Goal: Obtain resource: Obtain resource

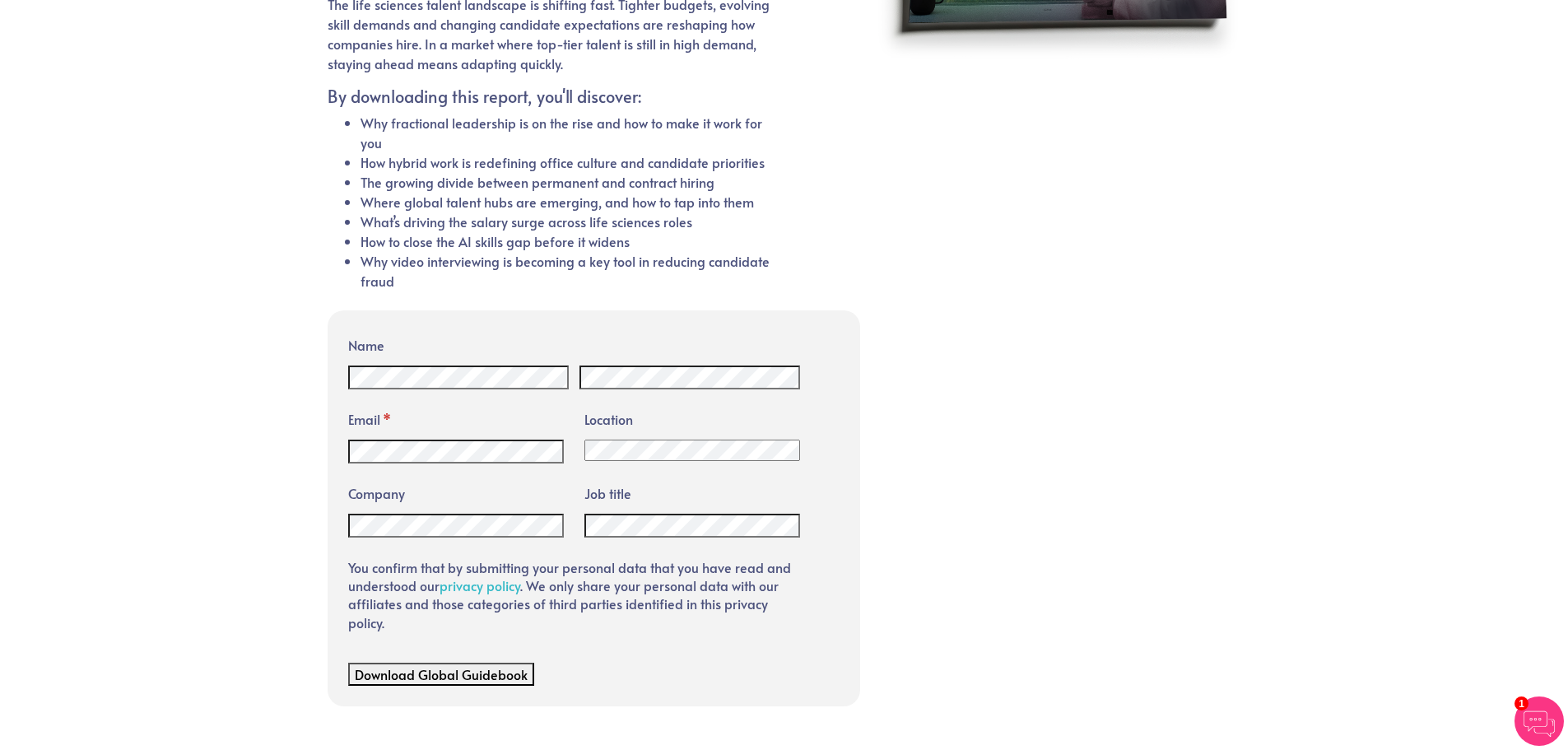
scroll to position [329, 0]
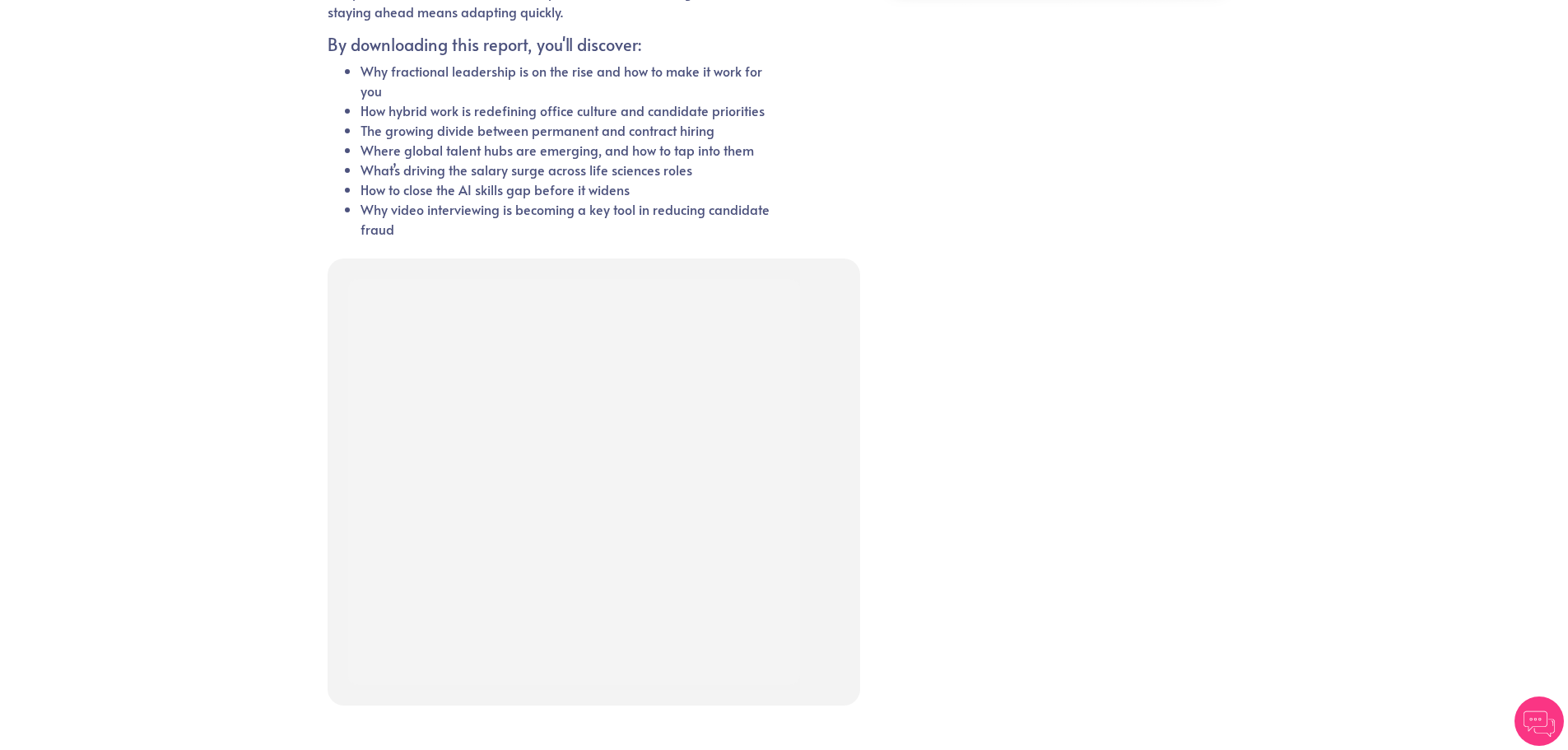
scroll to position [408, 0]
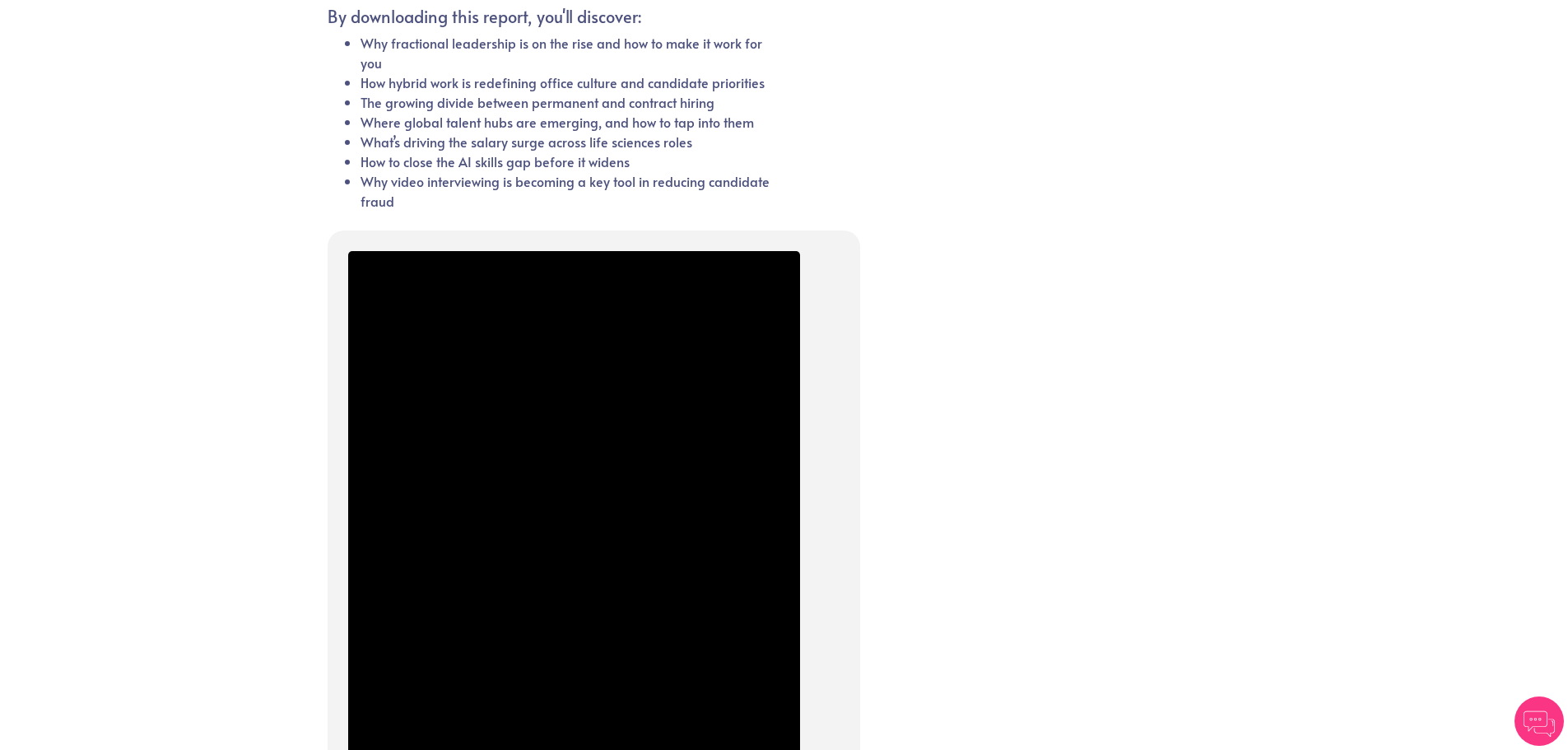
scroll to position [400, 0]
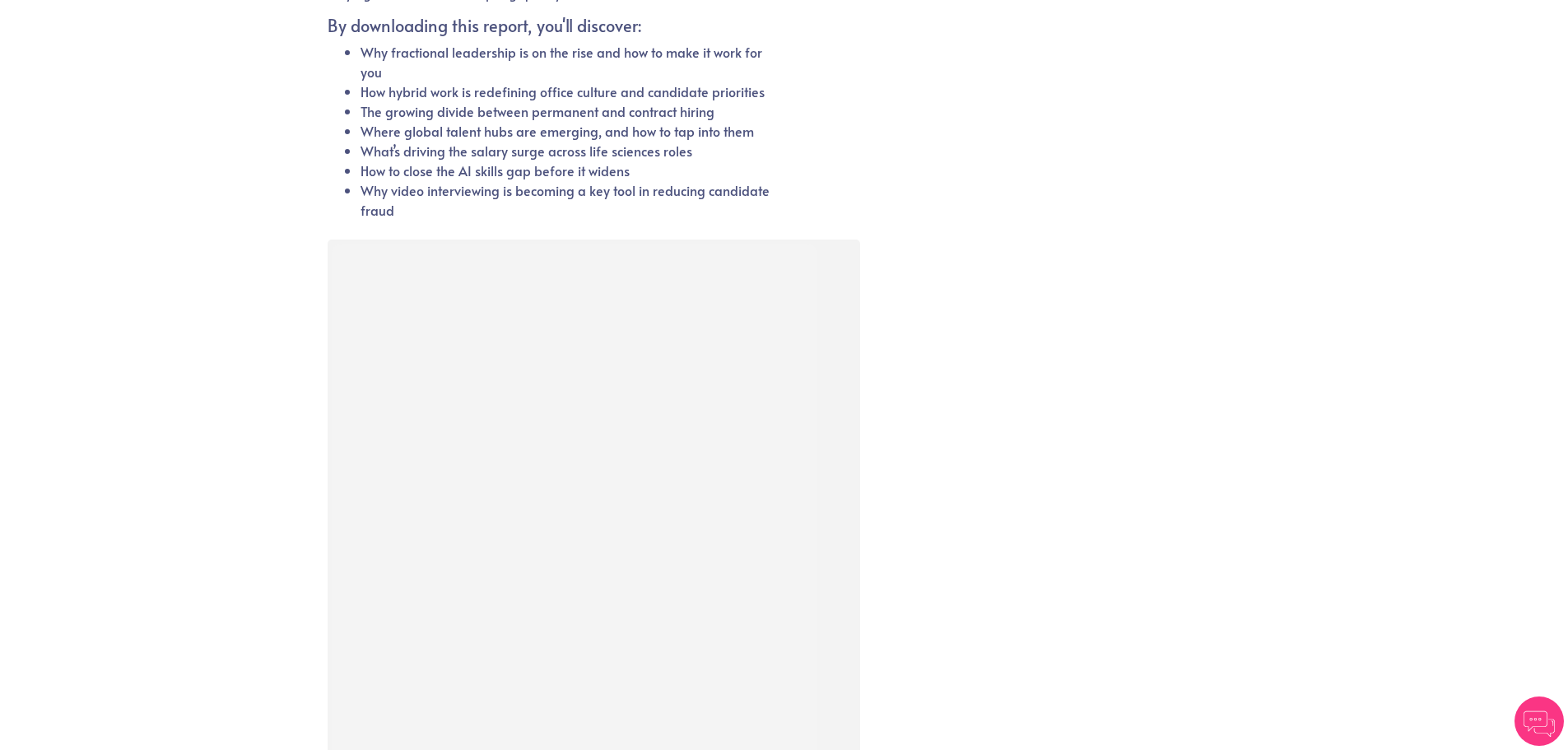
scroll to position [375, 0]
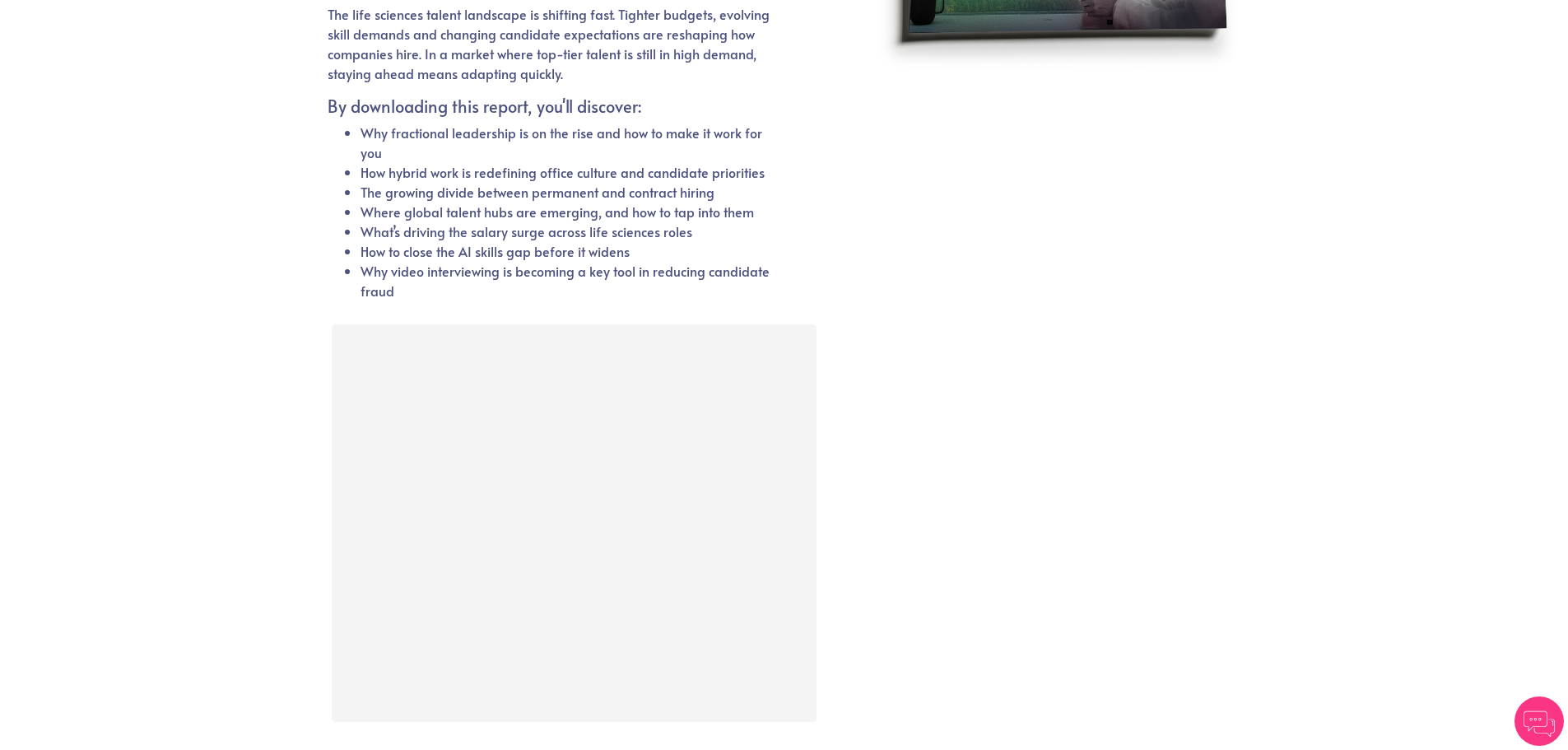
scroll to position [329, 0]
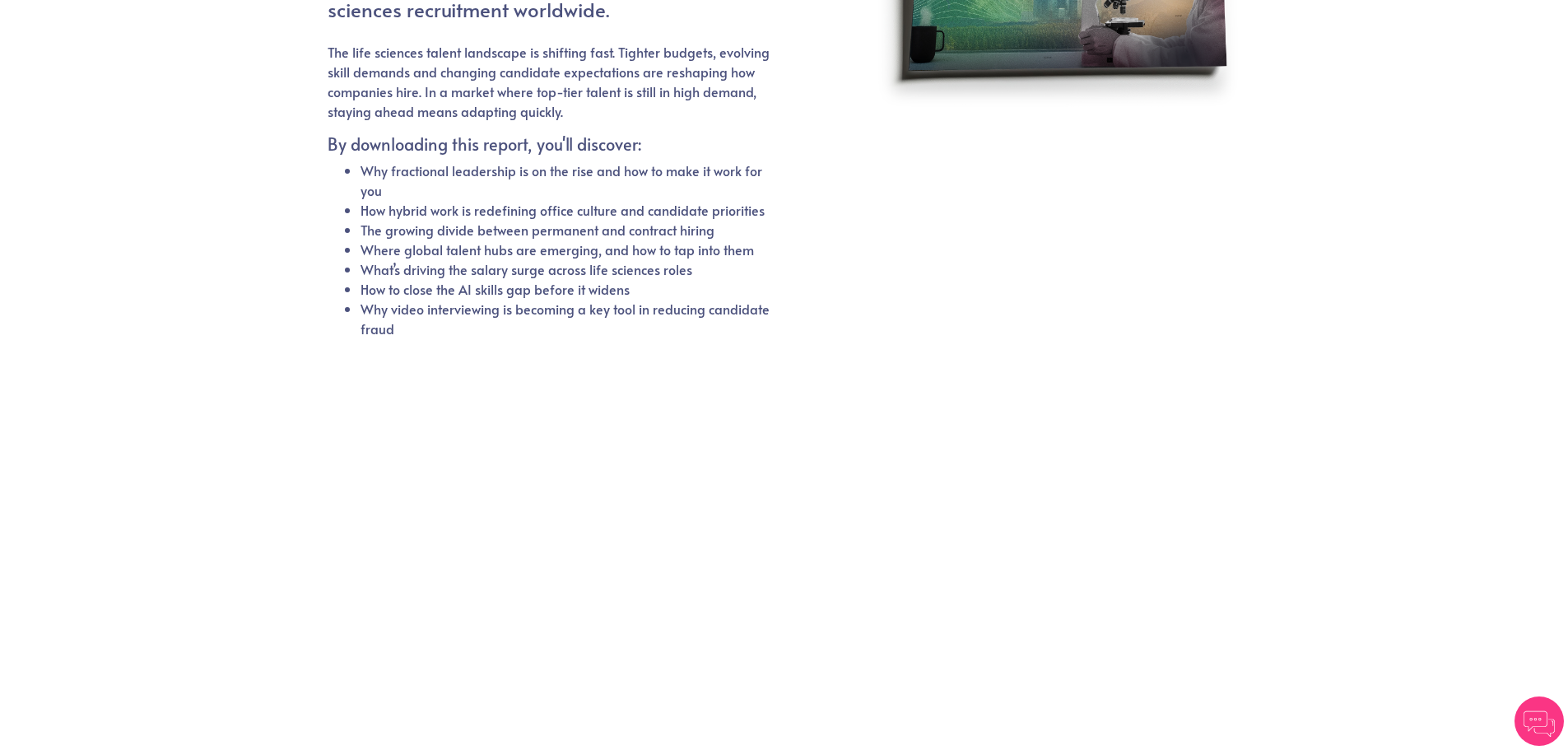
scroll to position [329, 0]
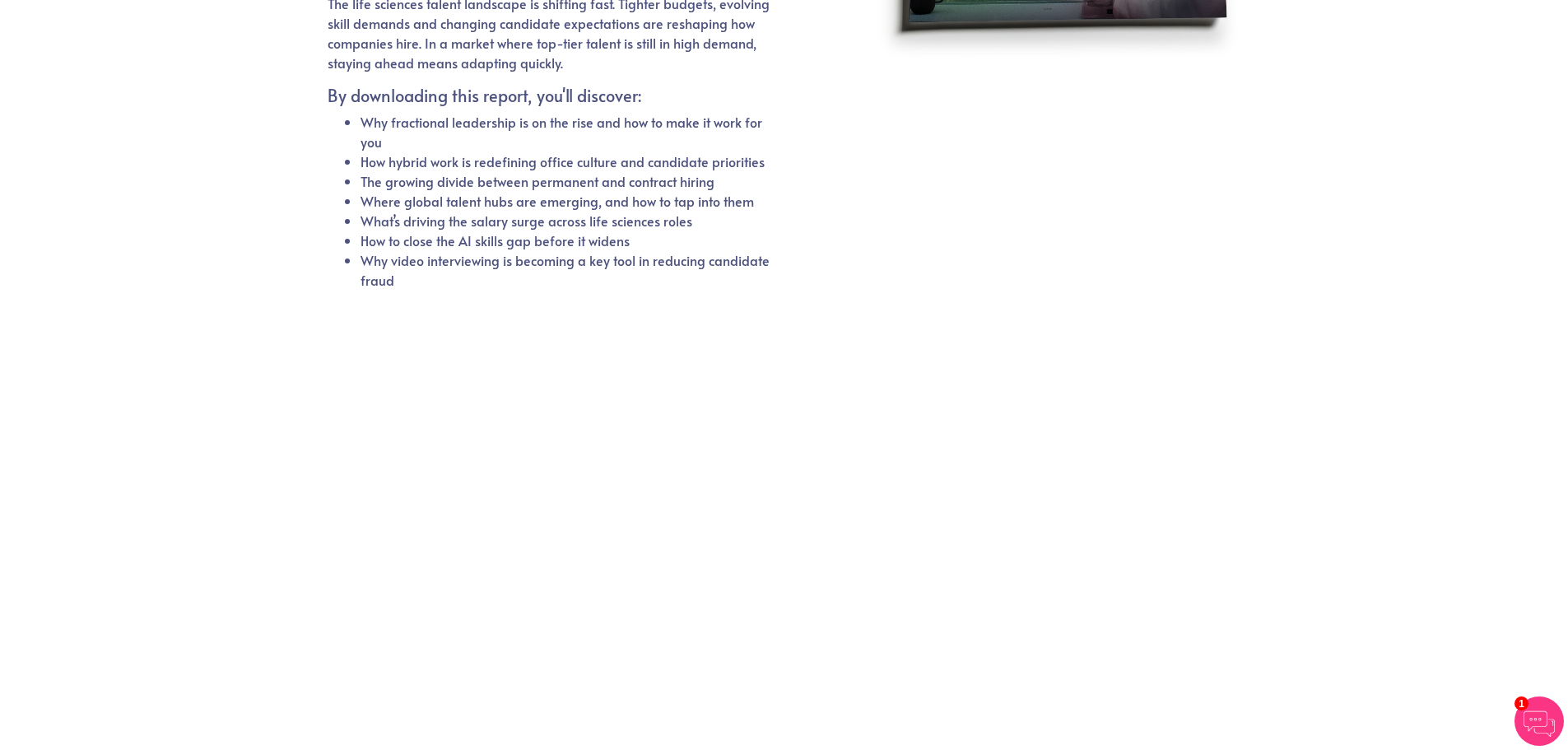
click at [892, 342] on div at bounding box center [784, 512] width 913 height 406
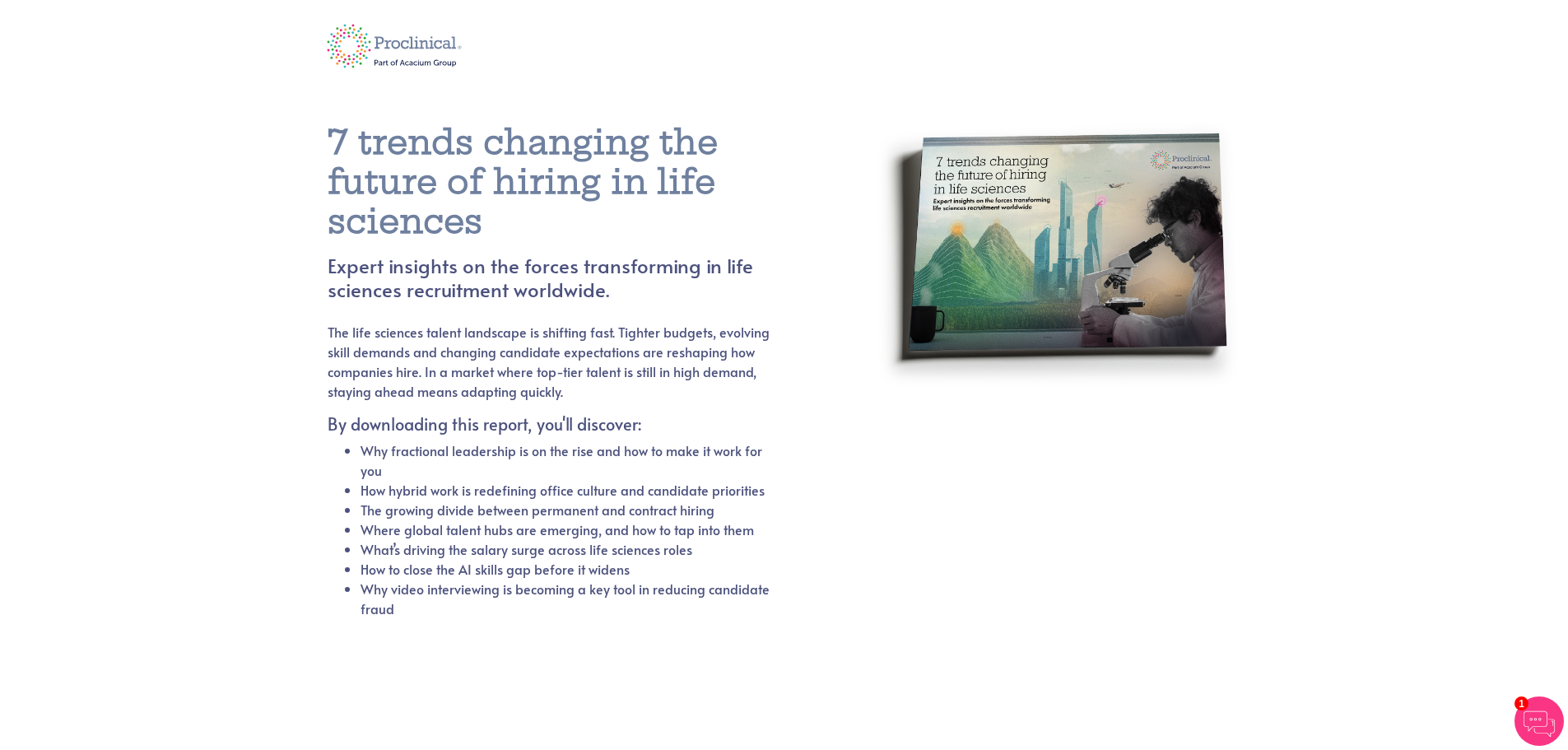
scroll to position [0, 0]
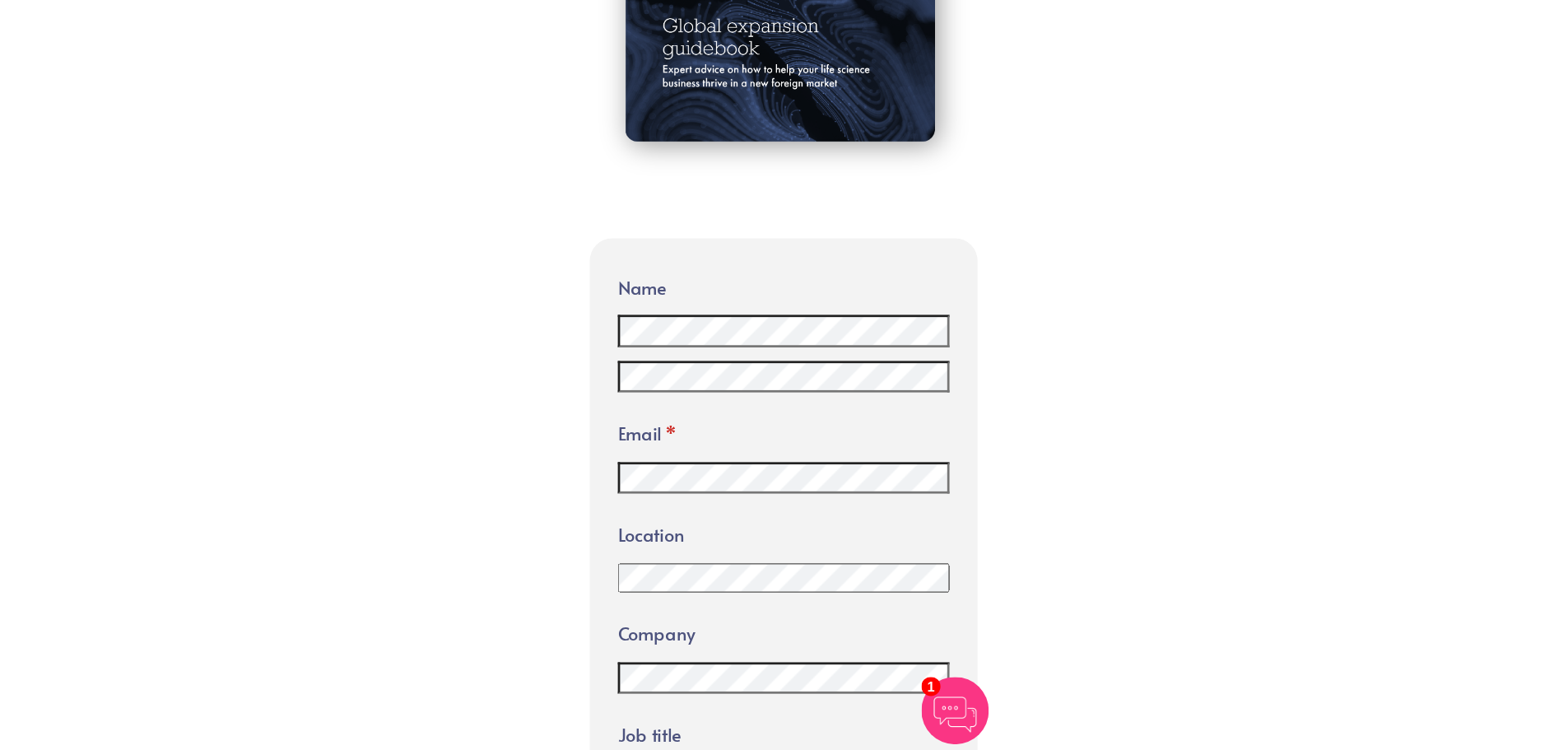
scroll to position [330, 0]
